Goal: Communication & Community: Share content

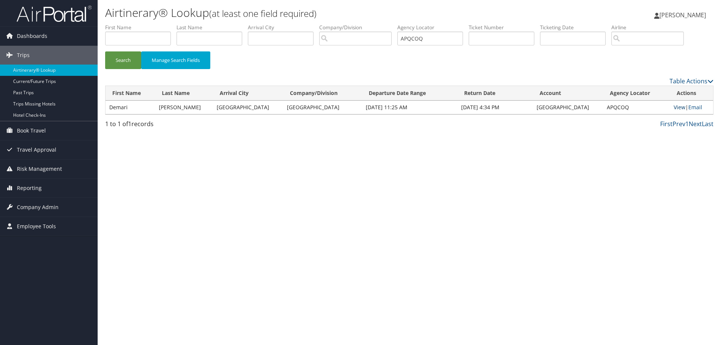
click at [675, 106] on link "View" at bounding box center [679, 107] width 12 height 7
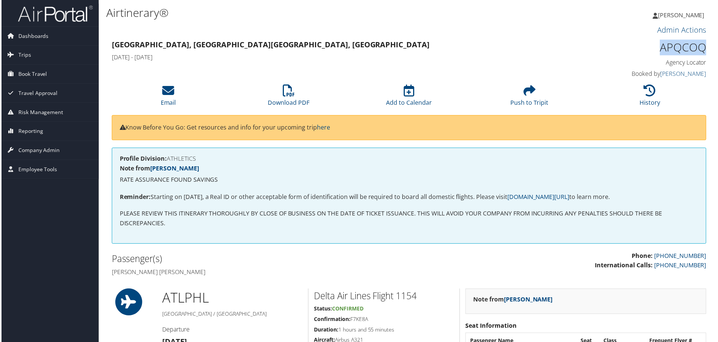
drag, startPoint x: 658, startPoint y: 47, endPoint x: 708, endPoint y: 42, distance: 50.2
click at [708, 42] on div "APQCOQ Agency Locator Agency Locator APQCOQ Booked by Lorretta Gordon Booked by…" at bounding box center [637, 59] width 152 height 43
copy h1 "APQCOQ"
click at [42, 12] on img at bounding box center [54, 14] width 75 height 18
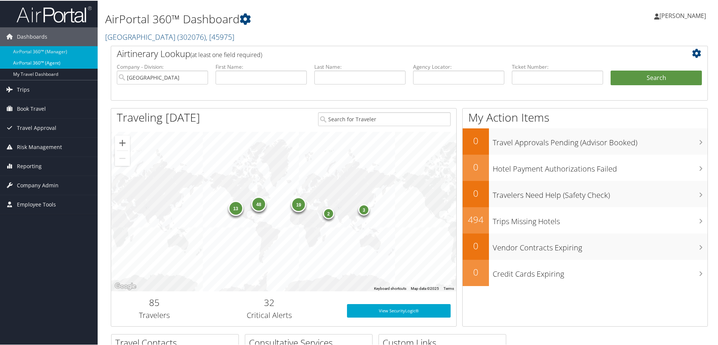
click at [32, 59] on link "AirPortal 360™ (Agent)" at bounding box center [49, 62] width 98 height 11
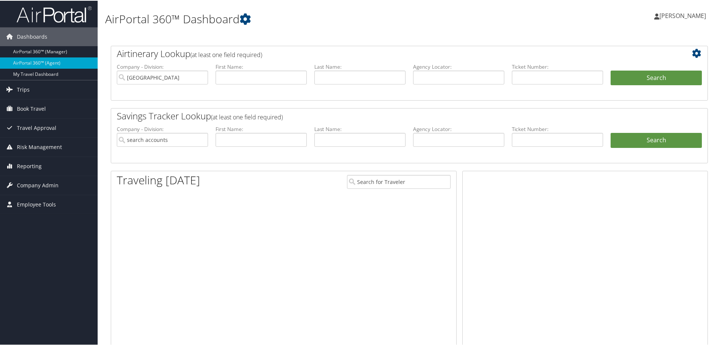
type input "[GEOGRAPHIC_DATA]"
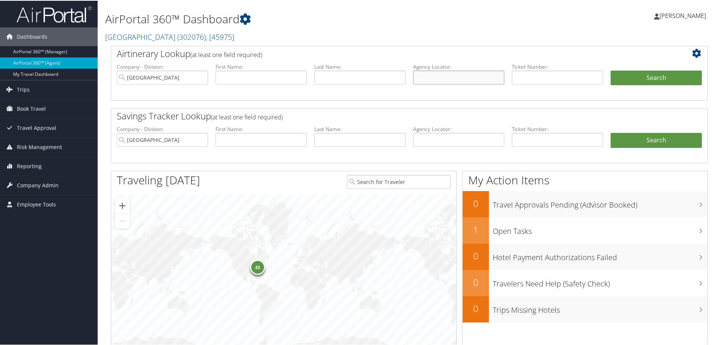
click at [437, 75] on input "text" at bounding box center [458, 77] width 91 height 14
paste input "APQCOQ"
type input "APQCOQ"
click at [610, 70] on button "Search" at bounding box center [655, 77] width 91 height 15
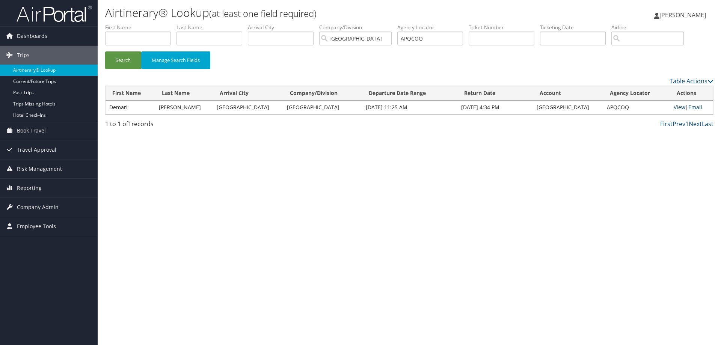
click at [673, 104] on link "View" at bounding box center [679, 107] width 12 height 7
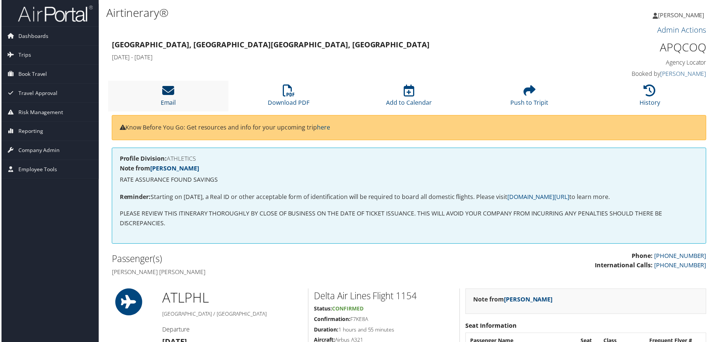
click at [170, 95] on icon at bounding box center [167, 91] width 12 height 12
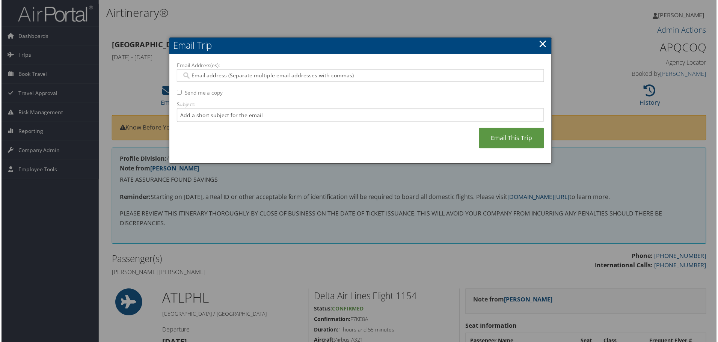
click at [219, 76] on input "Email Address(es):" at bounding box center [360, 76] width 358 height 8
type input "toriana."
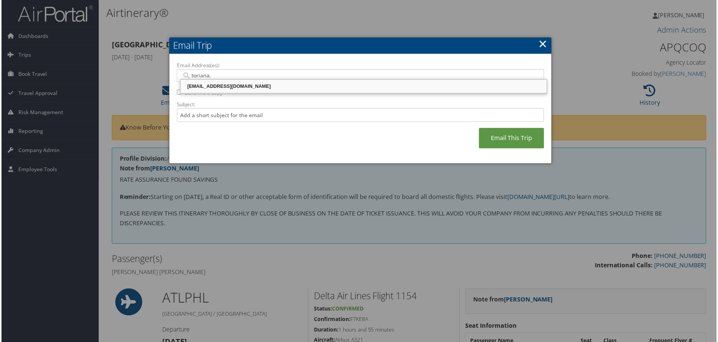
click at [220, 86] on div "[EMAIL_ADDRESS][DOMAIN_NAME]" at bounding box center [363, 87] width 365 height 8
type input "[EMAIL_ADDRESS][DOMAIN_NAME]"
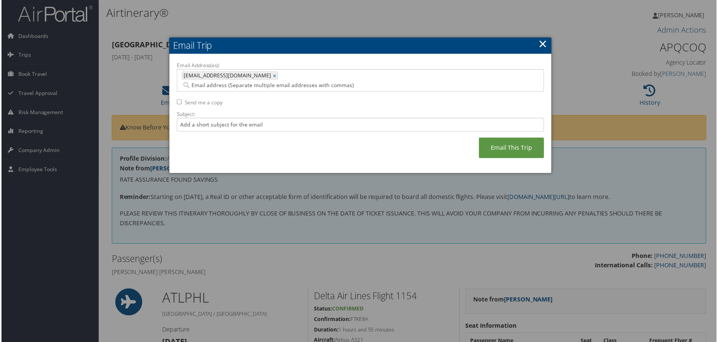
click at [178, 100] on input "Send me a copy" at bounding box center [178, 102] width 5 height 5
checkbox input "true"
click at [504, 140] on link "Email This Trip" at bounding box center [511, 148] width 65 height 21
